Goal: Information Seeking & Learning: Learn about a topic

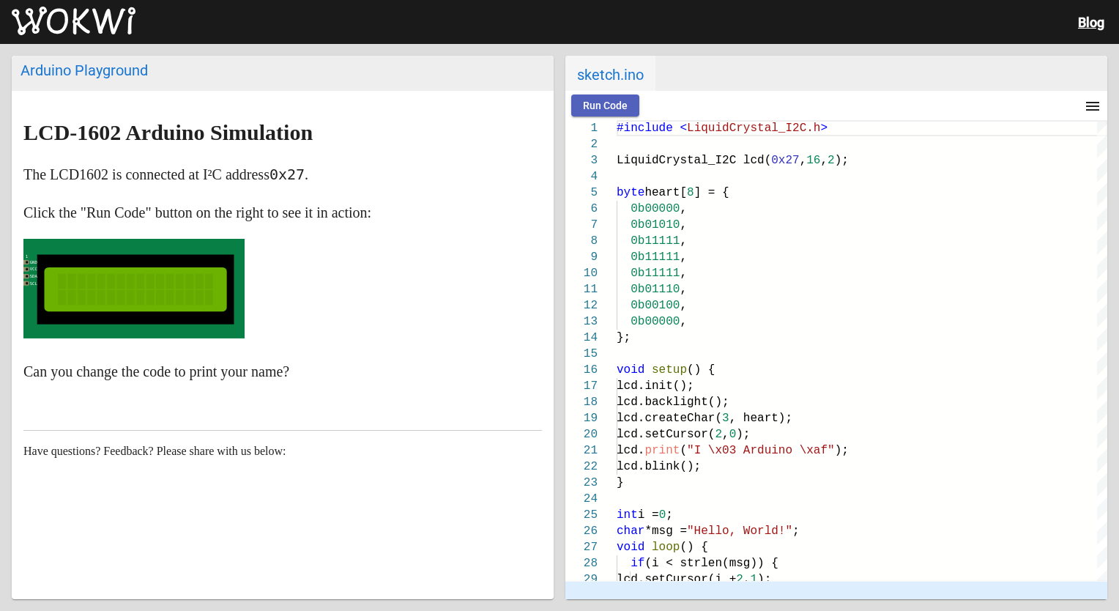
click at [598, 115] on button "Run Code" at bounding box center [605, 105] width 68 height 22
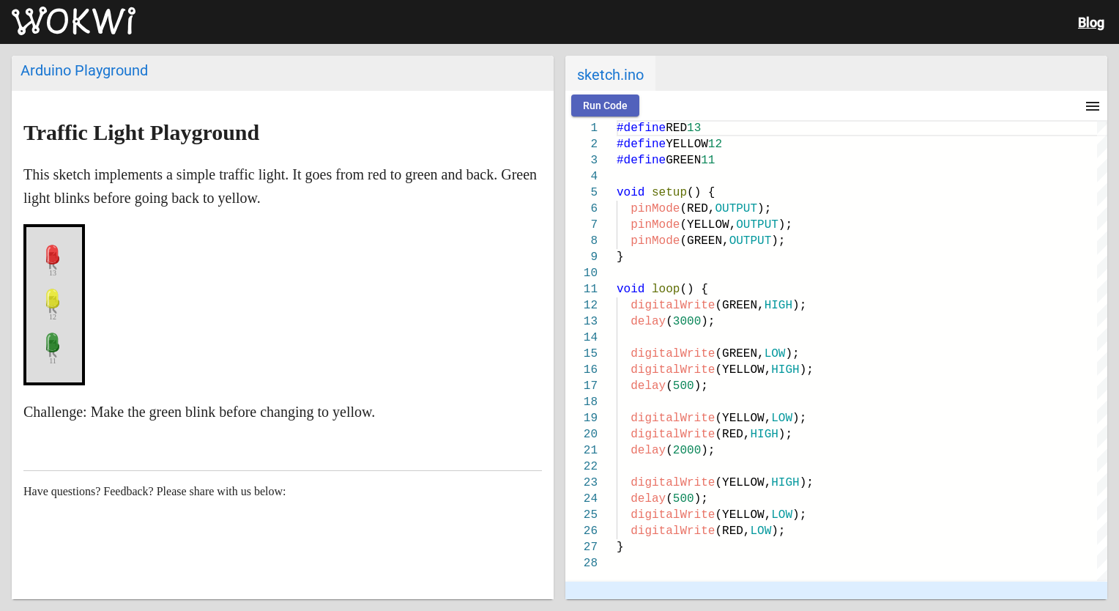
click at [624, 97] on button "Run Code" at bounding box center [605, 105] width 68 height 22
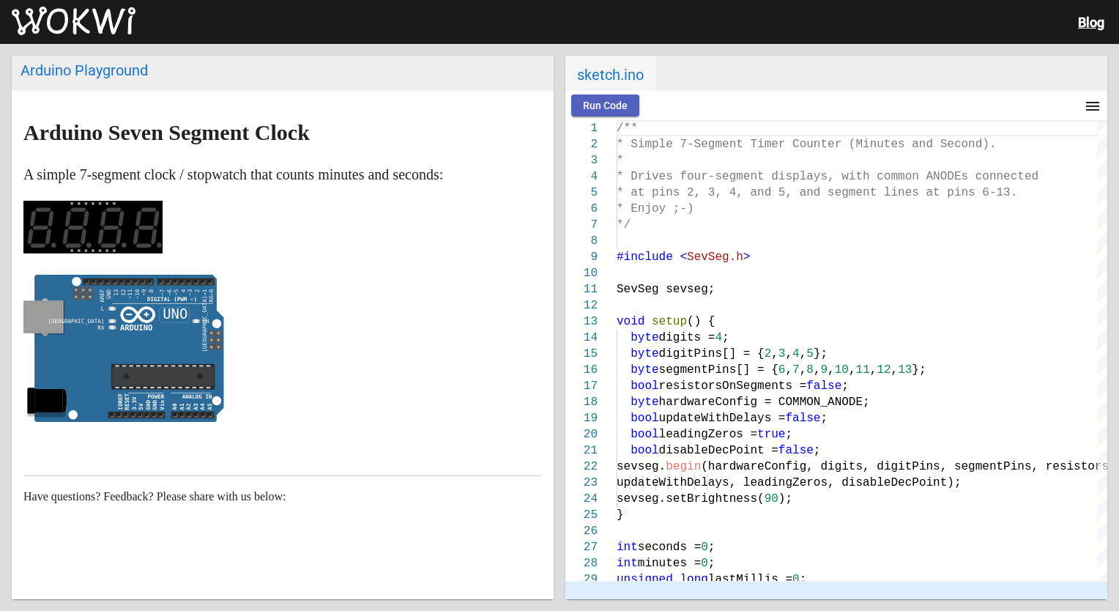
click at [621, 116] on button "Run Code" at bounding box center [605, 105] width 68 height 22
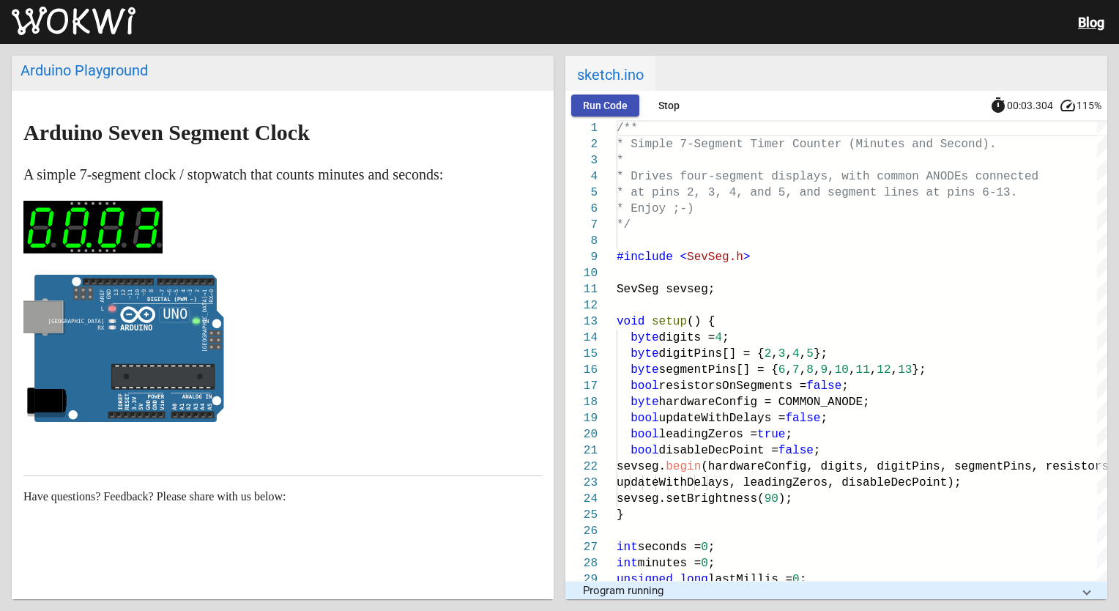
click at [587, 104] on span "Run Code" at bounding box center [605, 106] width 45 height 12
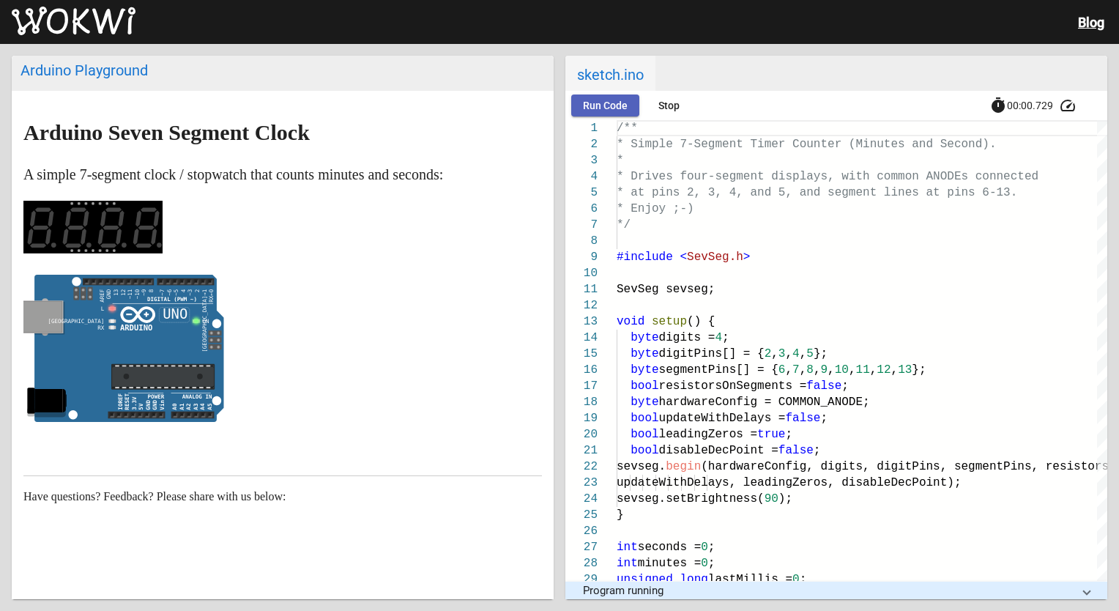
click at [587, 104] on span "Run Code" at bounding box center [605, 106] width 45 height 12
